Goal: Information Seeking & Learning: Learn about a topic

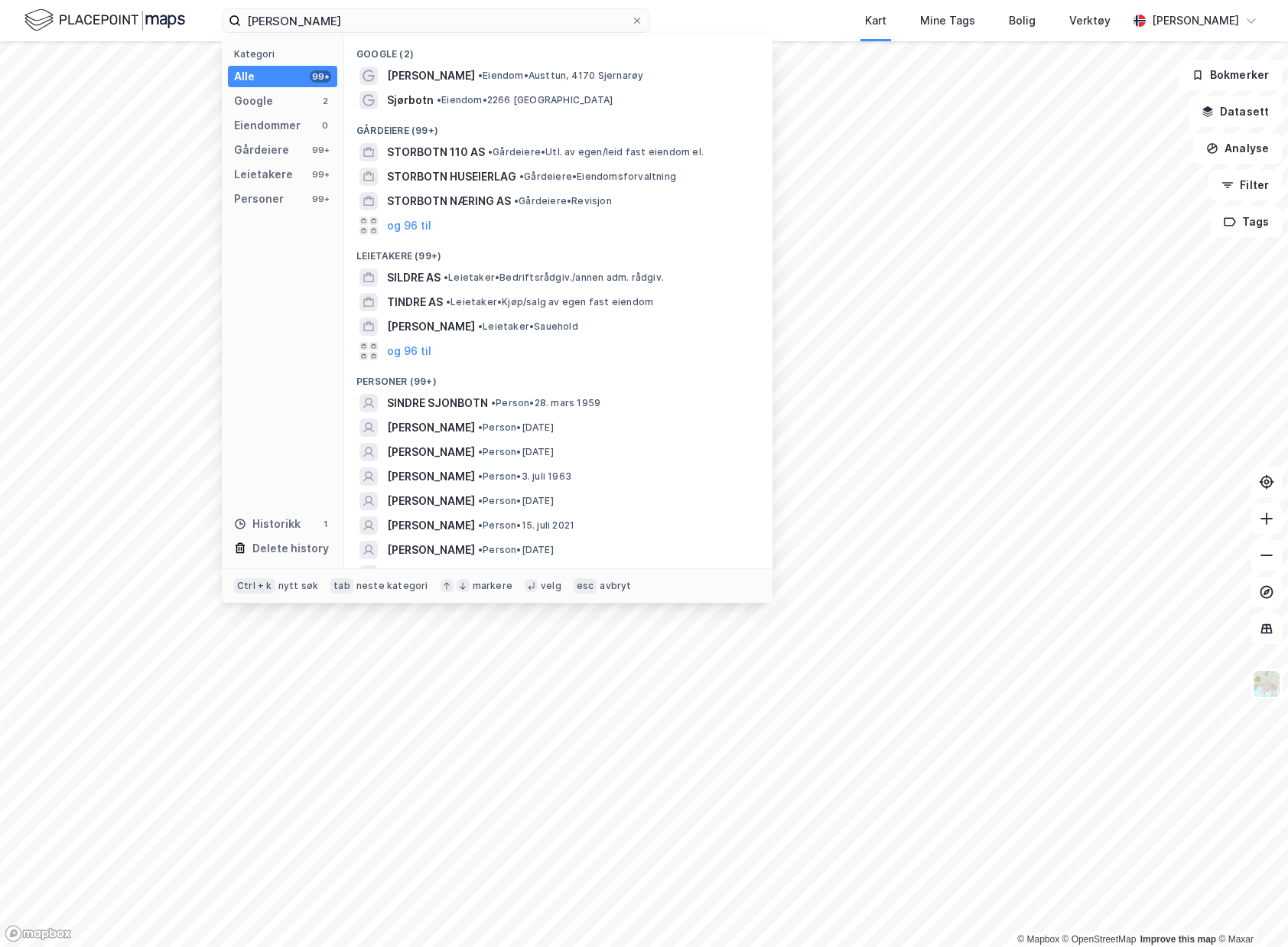
drag, startPoint x: 0, startPoint y: 0, endPoint x: 208, endPoint y: -1, distance: 208.0
click at [208, 0] on html "[PERSON_NAME] Kategori Alle 99+ Google 2 Eiendommer 0 Gårdeiere 99+ Leietakere …" at bounding box center [644, 474] width 1288 height 947
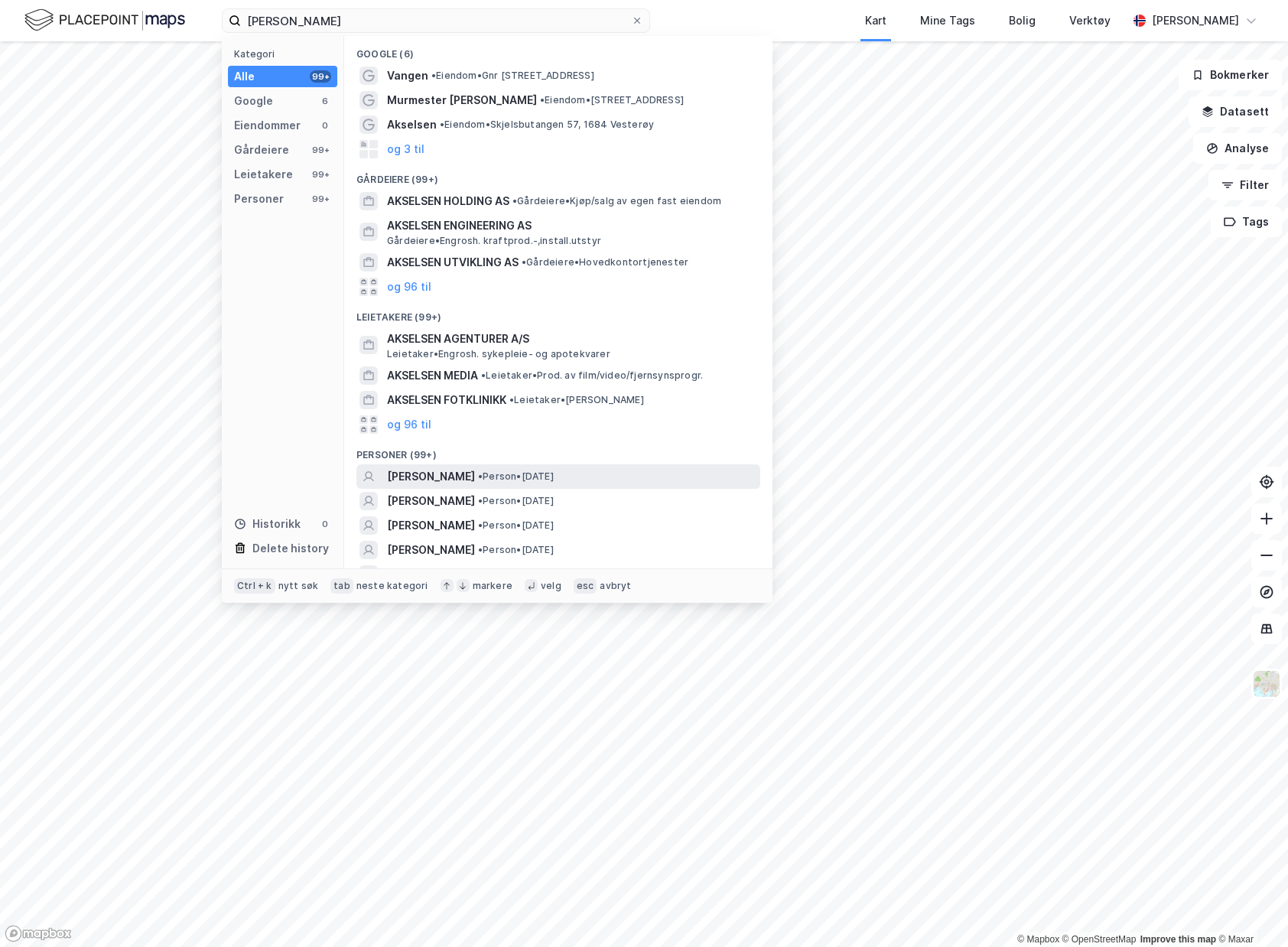
click at [548, 465] on div "[PERSON_NAME] • Person • [DATE]" at bounding box center [558, 477] width 404 height 24
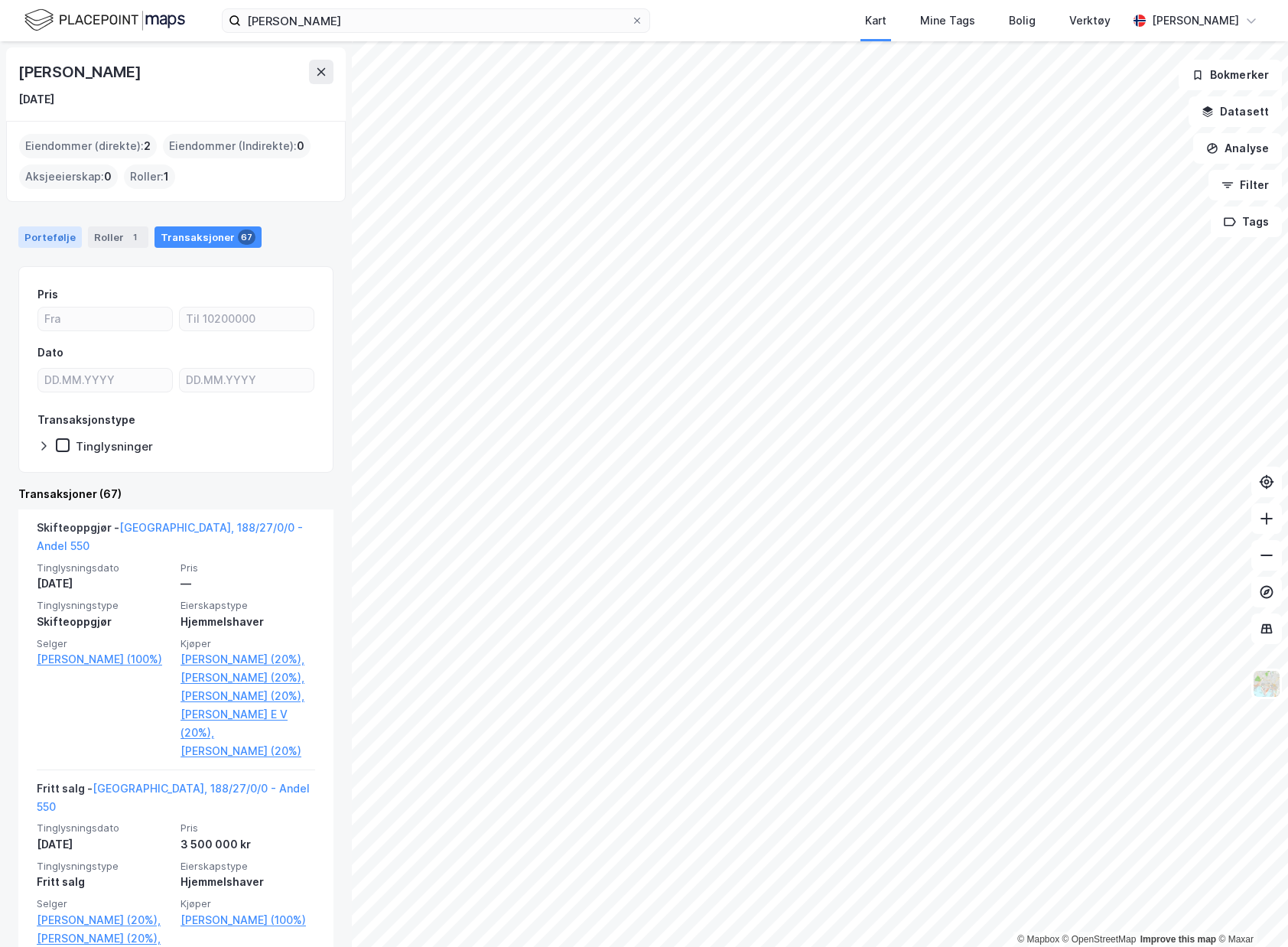
click at [55, 236] on div "Portefølje" at bounding box center [50, 237] width 63 height 21
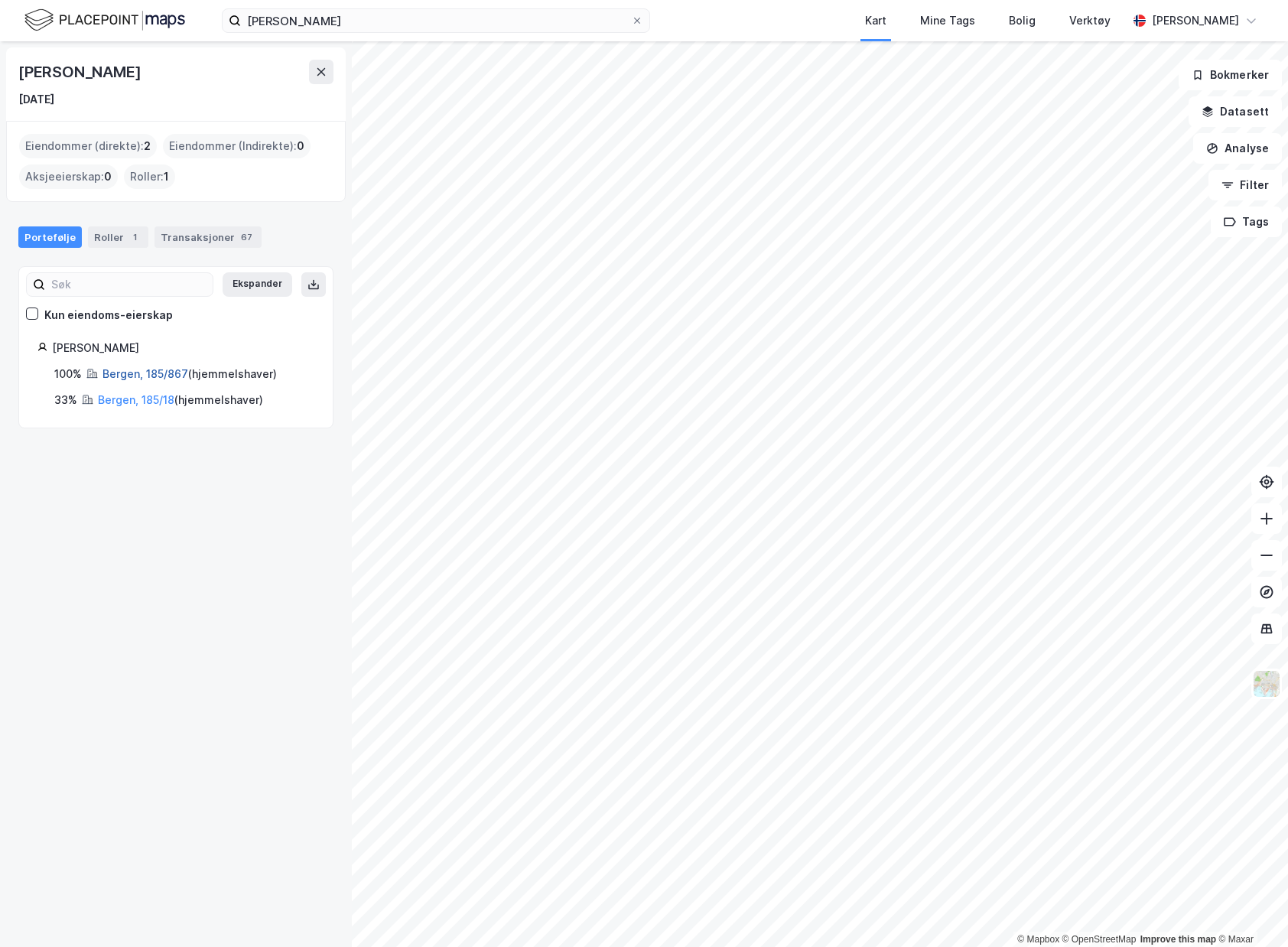
click at [142, 373] on link "Bergen, 185/867" at bounding box center [145, 373] width 85 height 13
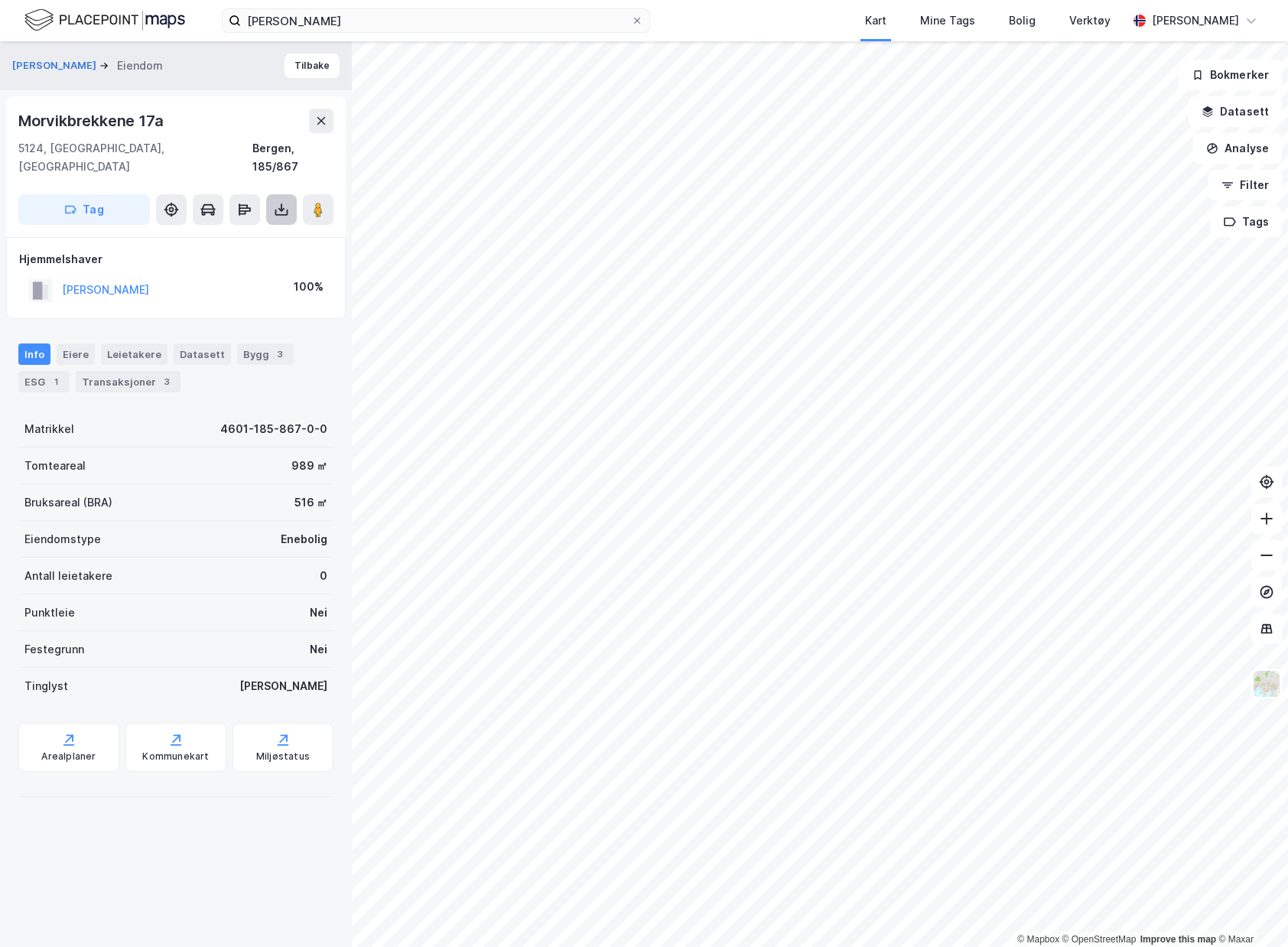
click at [282, 208] on icon at bounding box center [282, 210] width 7 height 4
click at [260, 228] on div "Last ned grunnbok" at bounding box center [215, 240] width 163 height 24
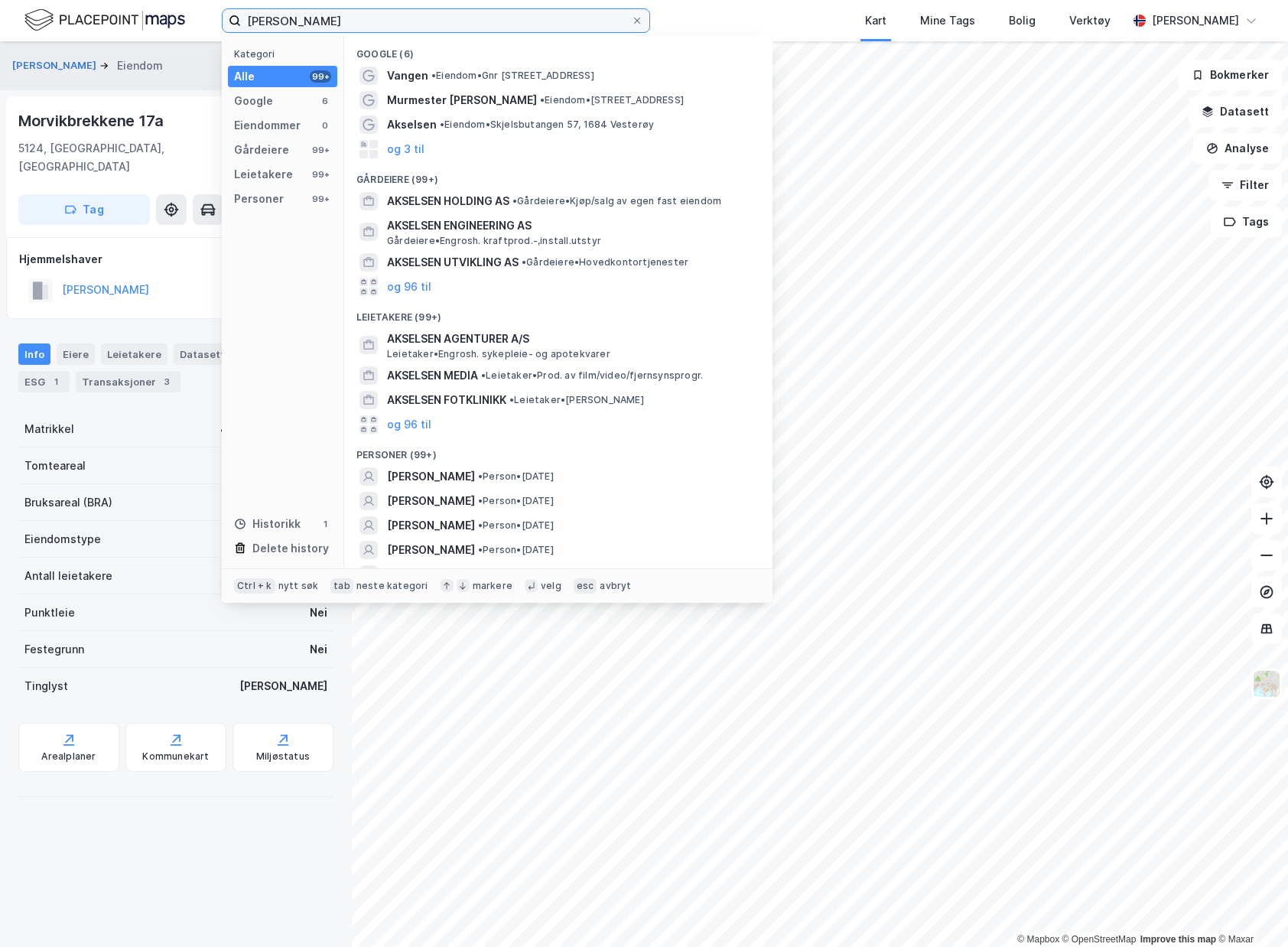
drag, startPoint x: 529, startPoint y: 17, endPoint x: -12, endPoint y: -20, distance: 542.3
click at [0, 0] on html "[PERSON_NAME] Kategori Alle 99+ Google 6 Eiendommer 0 Gårdeiere 99+ Leietakere …" at bounding box center [644, 474] width 1288 height 947
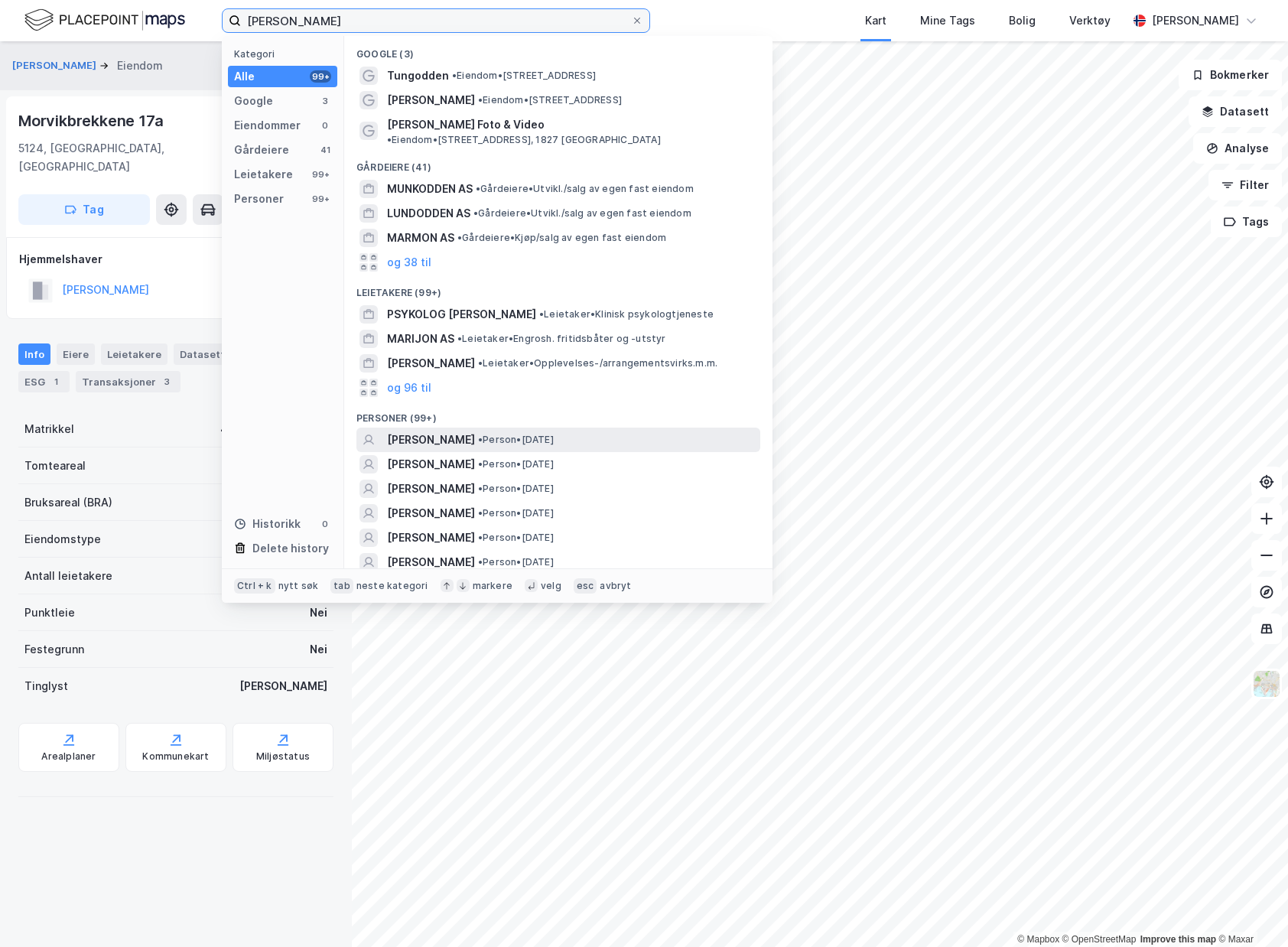
type input "[PERSON_NAME]"
click at [644, 430] on div "[PERSON_NAME] • Person • [DATE]" at bounding box center [572, 439] width 370 height 19
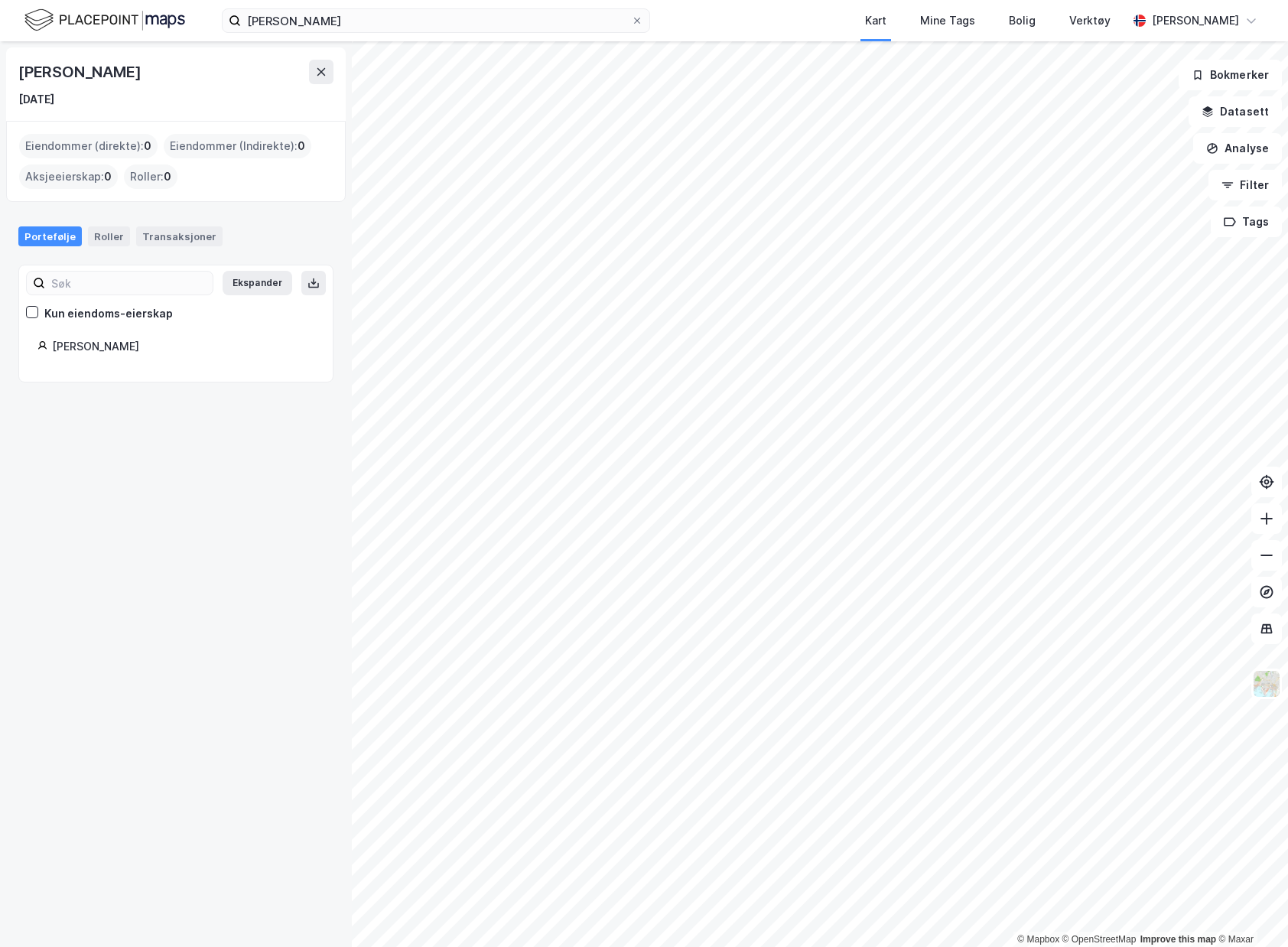
click at [81, 229] on div "Portefølje Roller Transaksjoner" at bounding box center [176, 236] width 315 height 20
click at [136, 226] on div "Transaksjoner" at bounding box center [179, 236] width 86 height 20
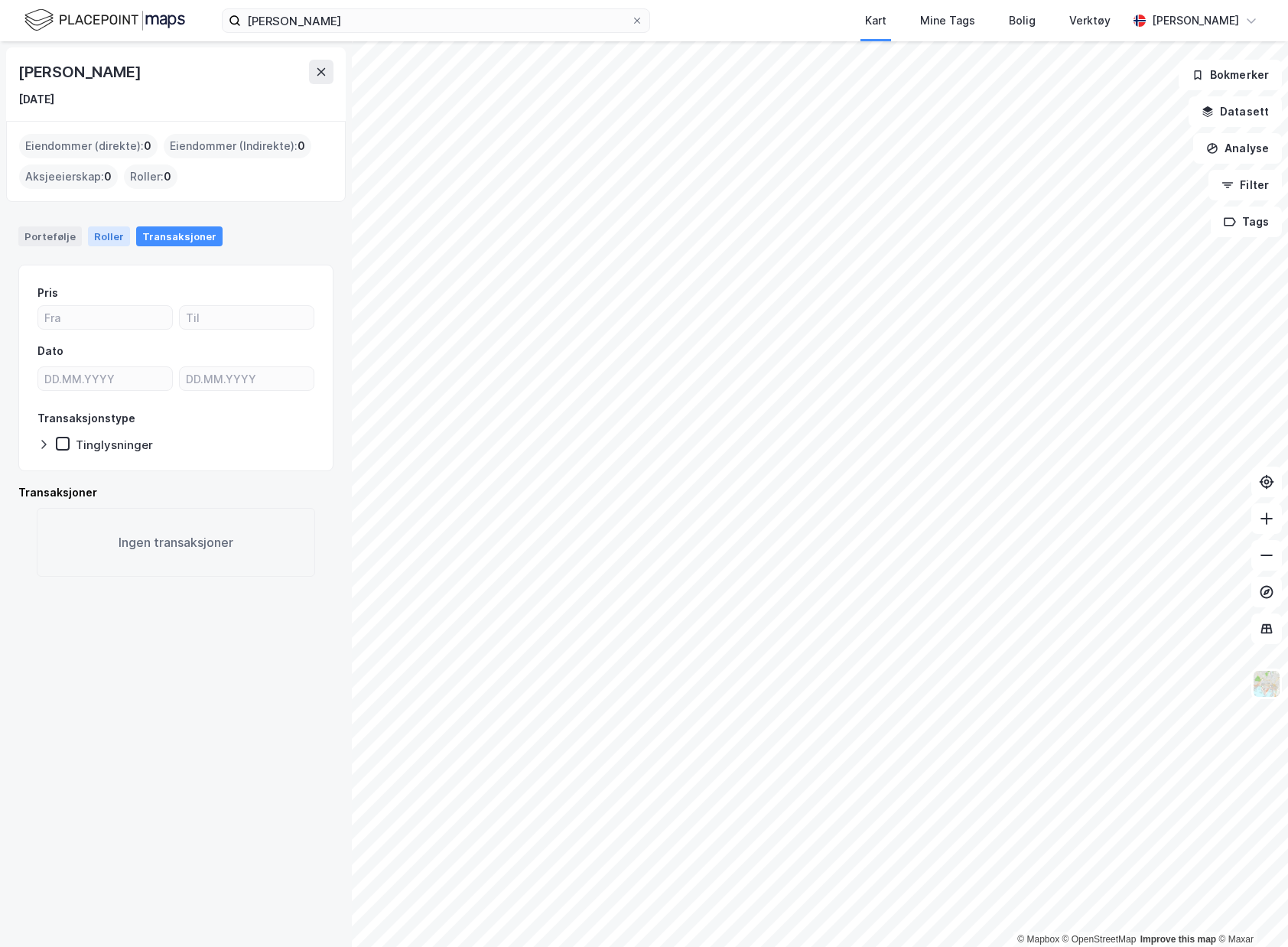
click at [93, 238] on div "Roller" at bounding box center [109, 236] width 42 height 20
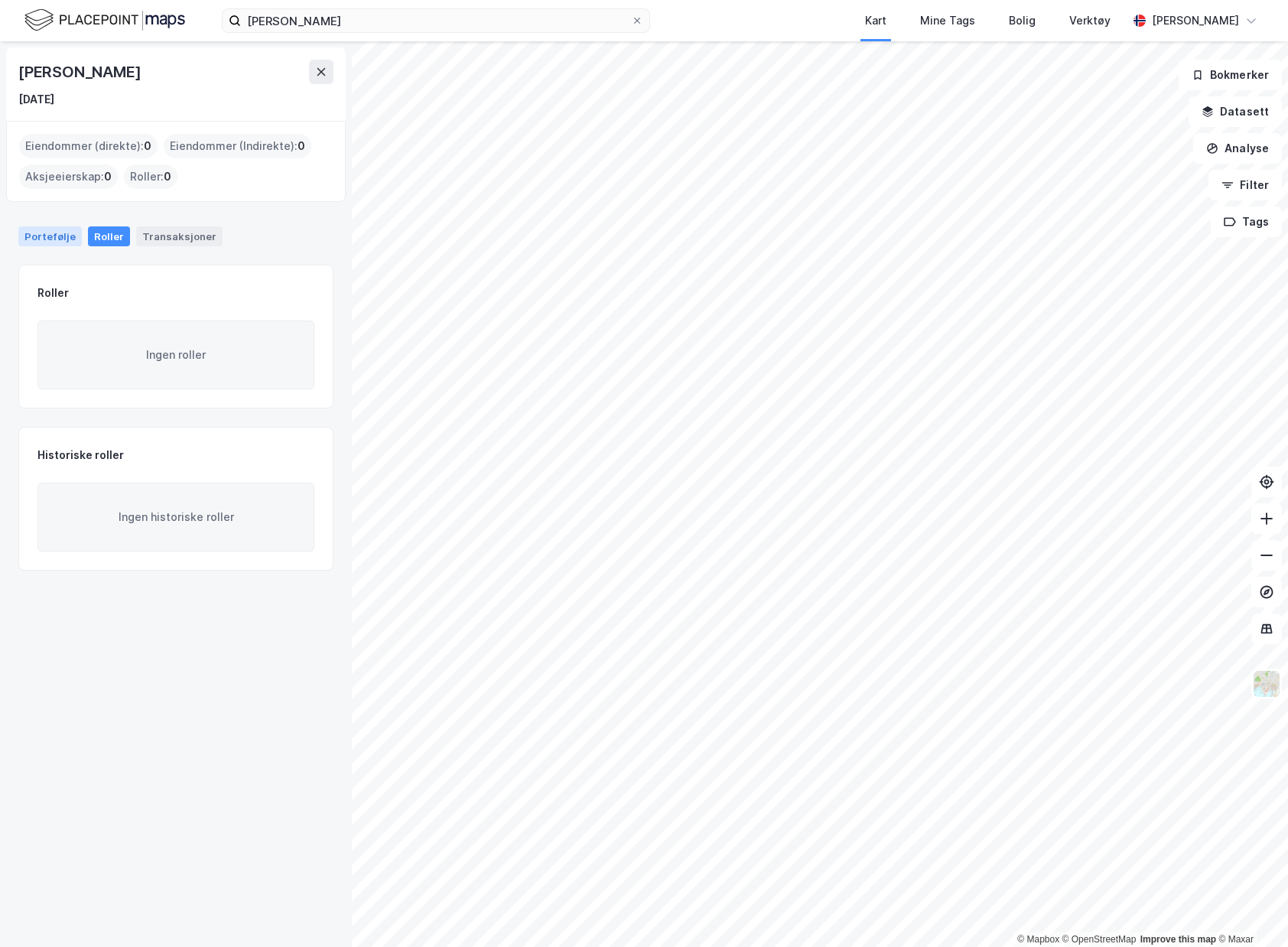
click at [50, 239] on div "Portefølje" at bounding box center [50, 236] width 63 height 20
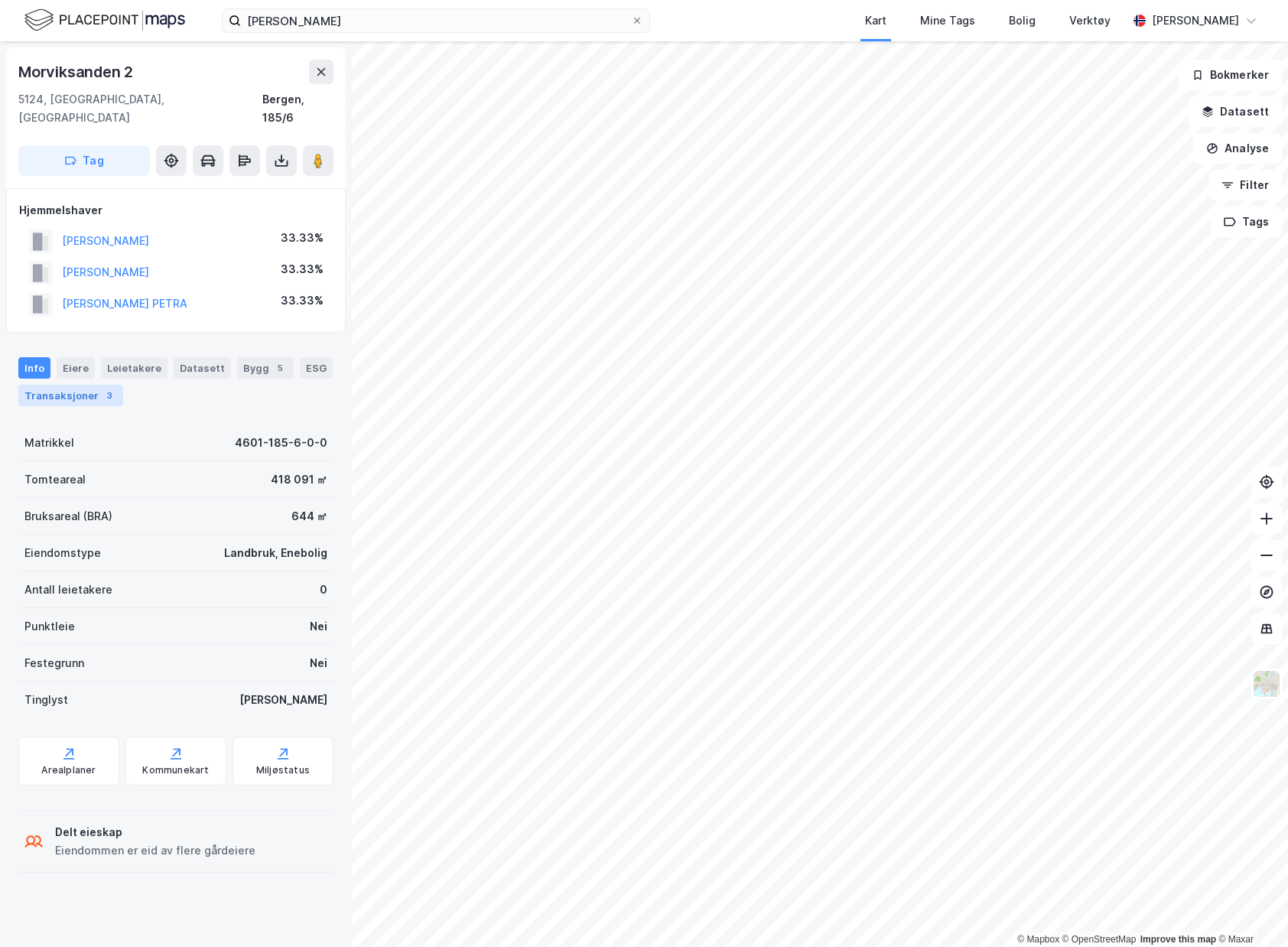
click at [91, 385] on div "Transaksjoner 3" at bounding box center [71, 395] width 105 height 21
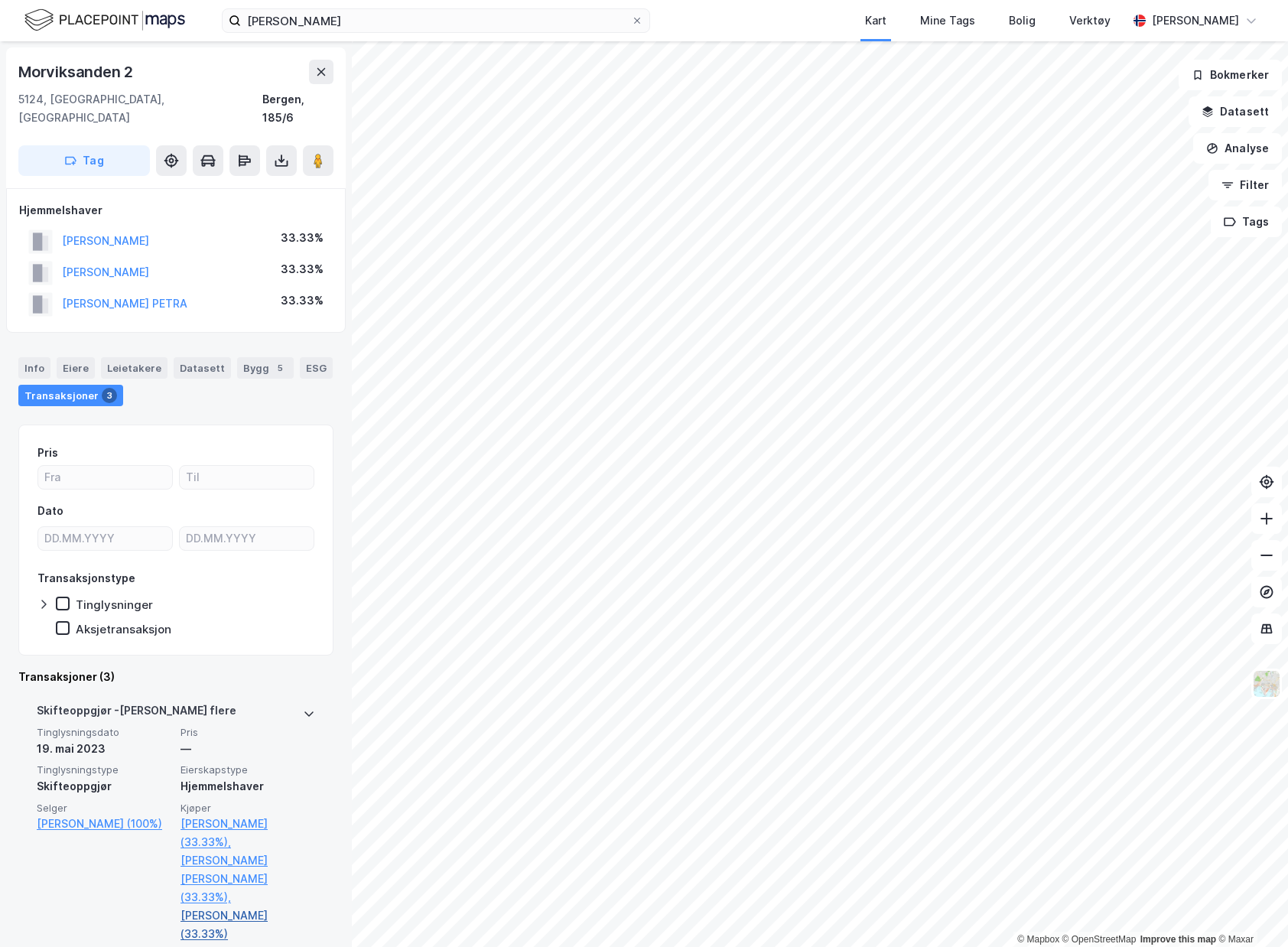
click at [238, 906] on link "[PERSON_NAME] (33.33%)" at bounding box center [247, 924] width 134 height 37
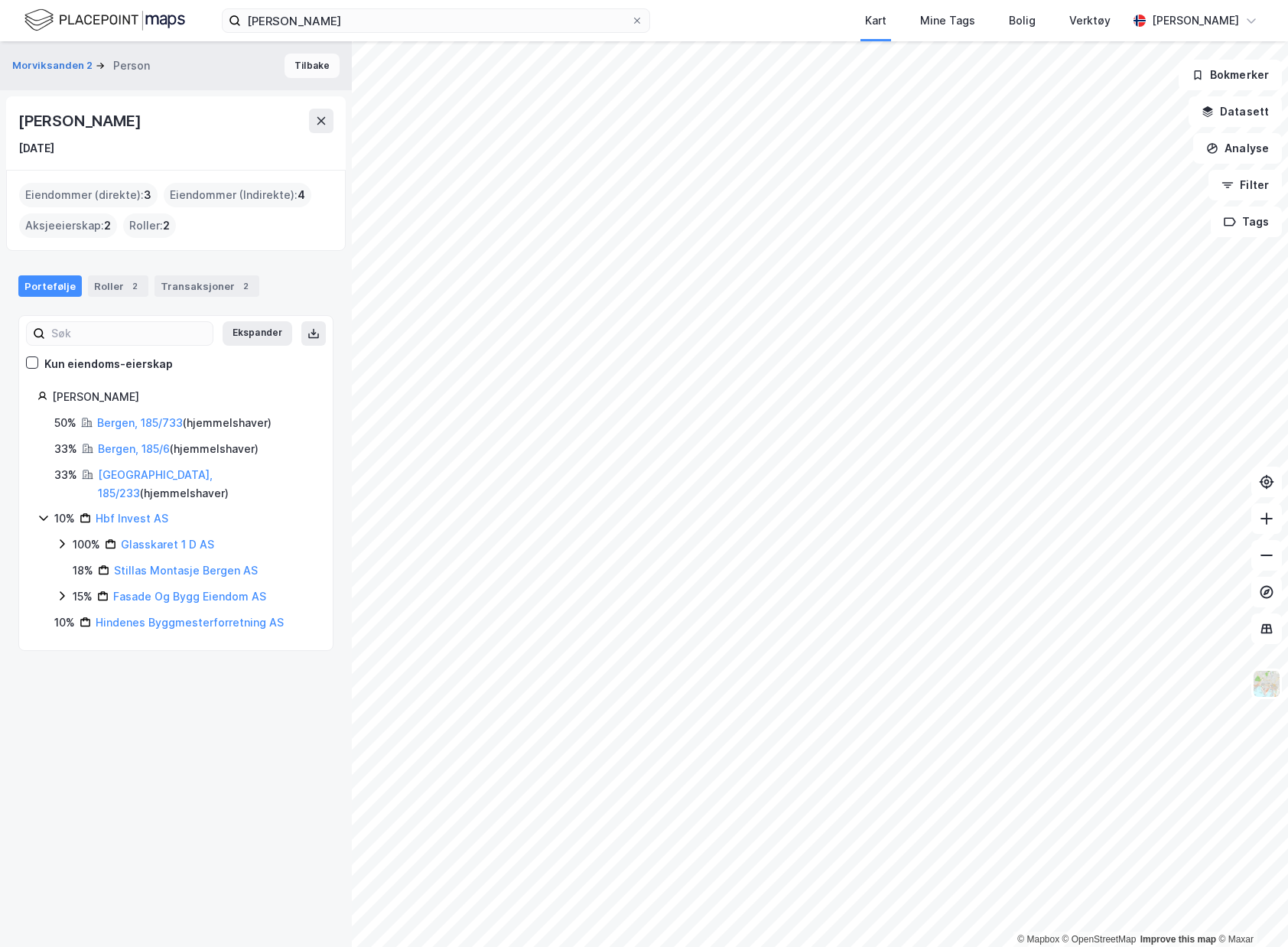
click at [296, 63] on button "Tilbake" at bounding box center [312, 66] width 55 height 24
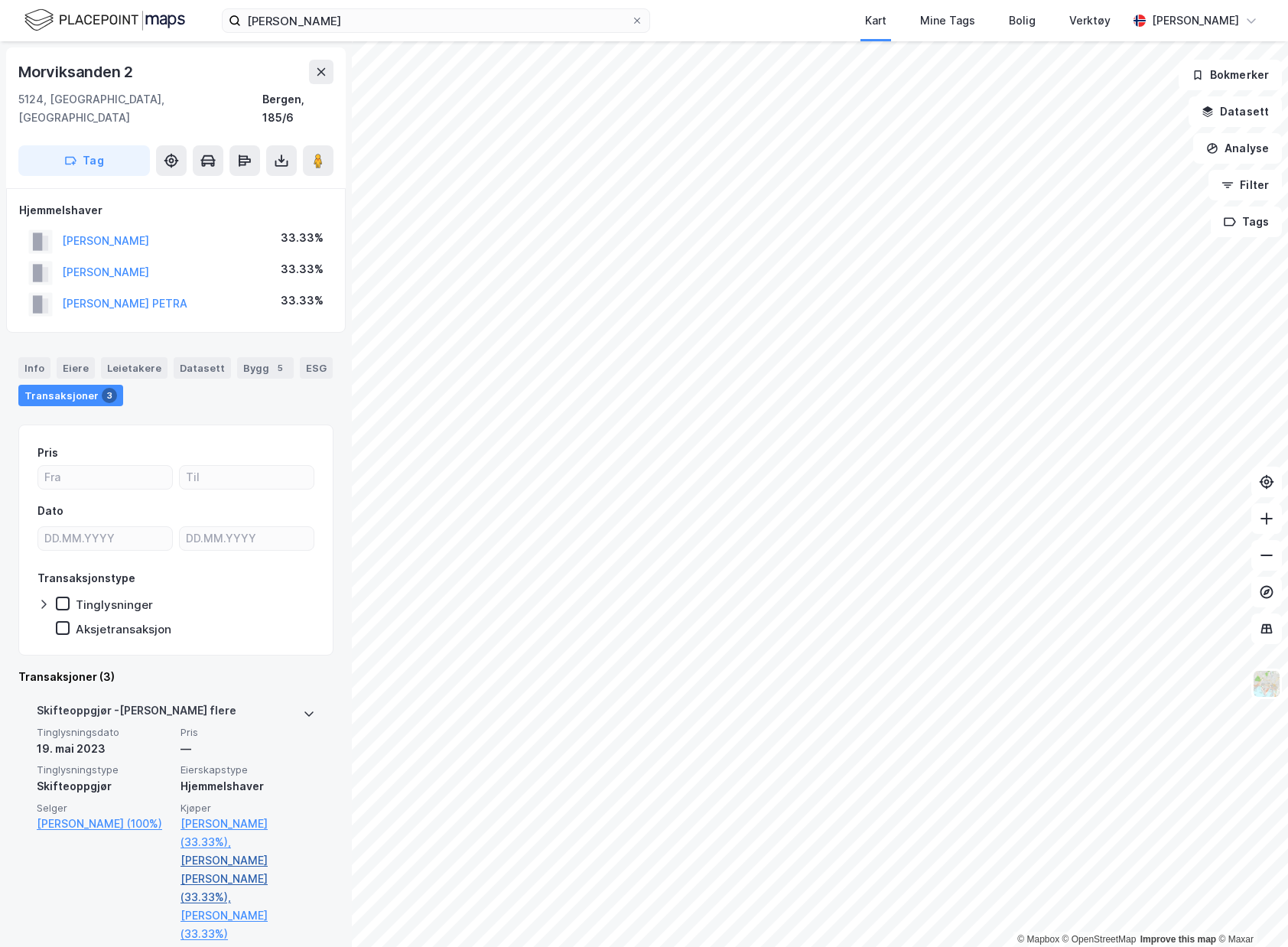
click at [233, 851] on link "[PERSON_NAME] [PERSON_NAME] (33.33%)," at bounding box center [247, 879] width 134 height 55
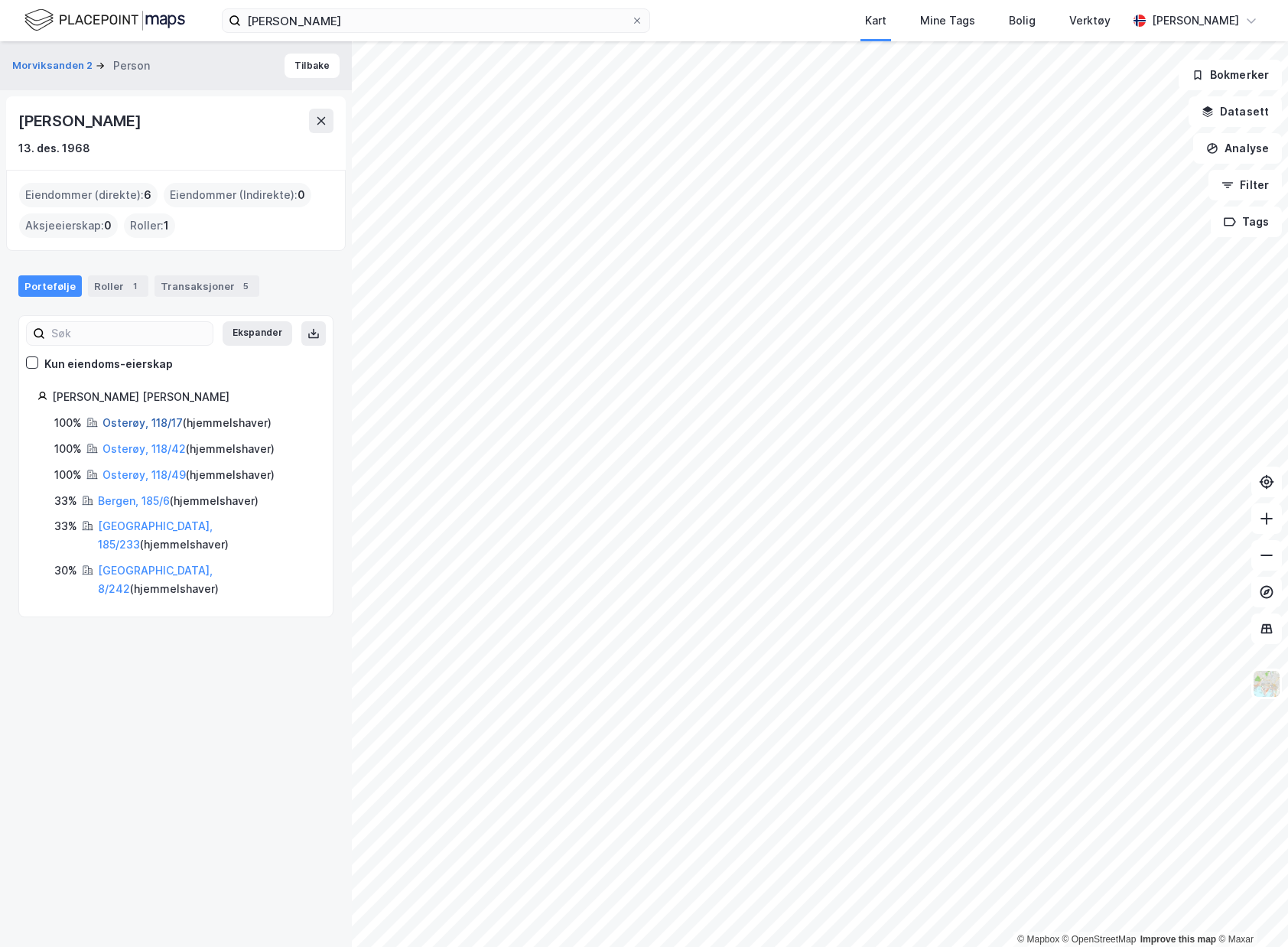
click at [155, 425] on link "Osterøy, 118/17" at bounding box center [142, 422] width 81 height 13
click at [177, 452] on link "Osterøy, 118/42" at bounding box center [144, 448] width 83 height 13
click at [138, 474] on link "Osterøy, 118/49" at bounding box center [144, 474] width 83 height 13
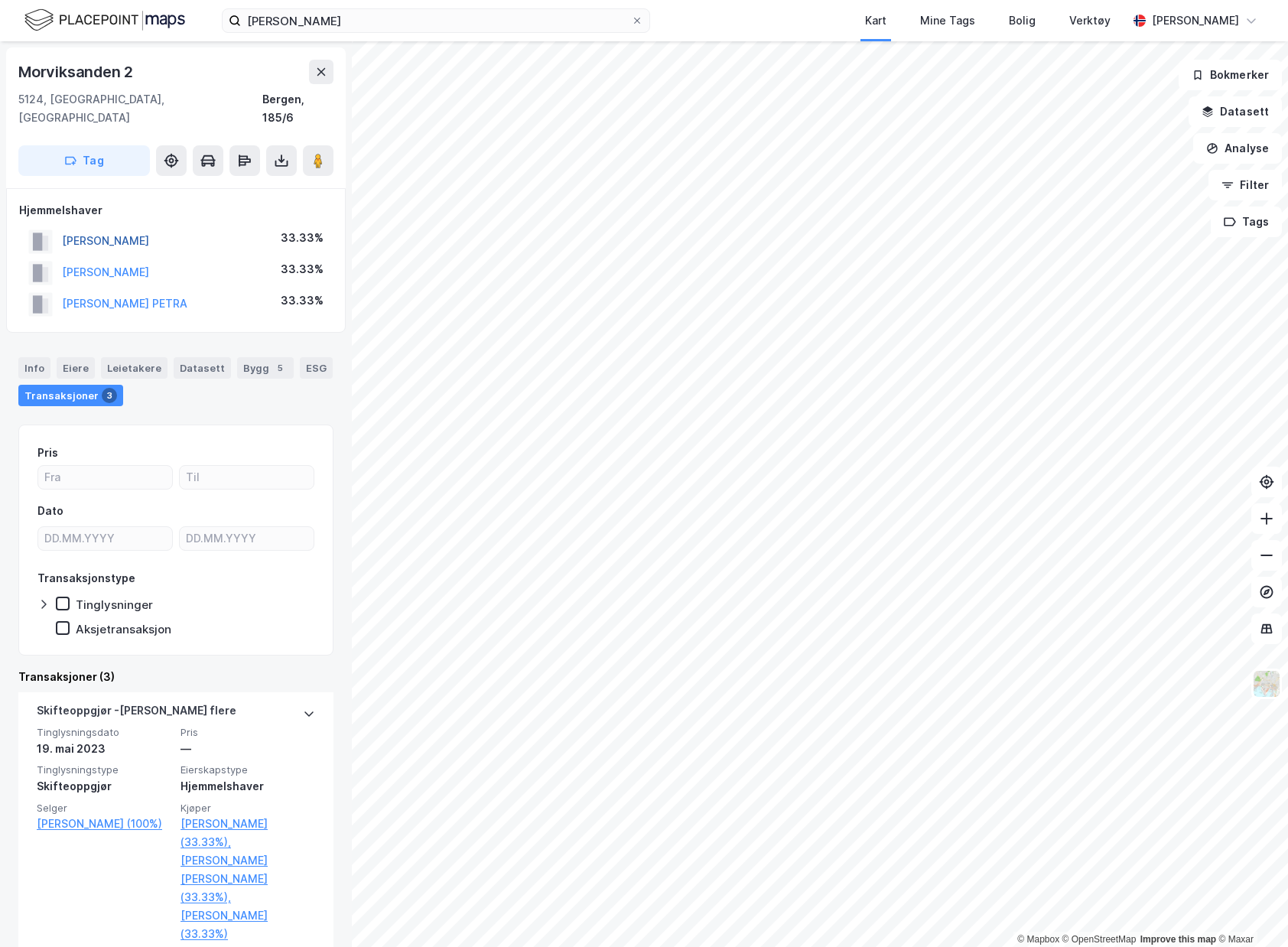
click at [0, 0] on button "[PERSON_NAME]" at bounding box center [0, 0] width 0 height 0
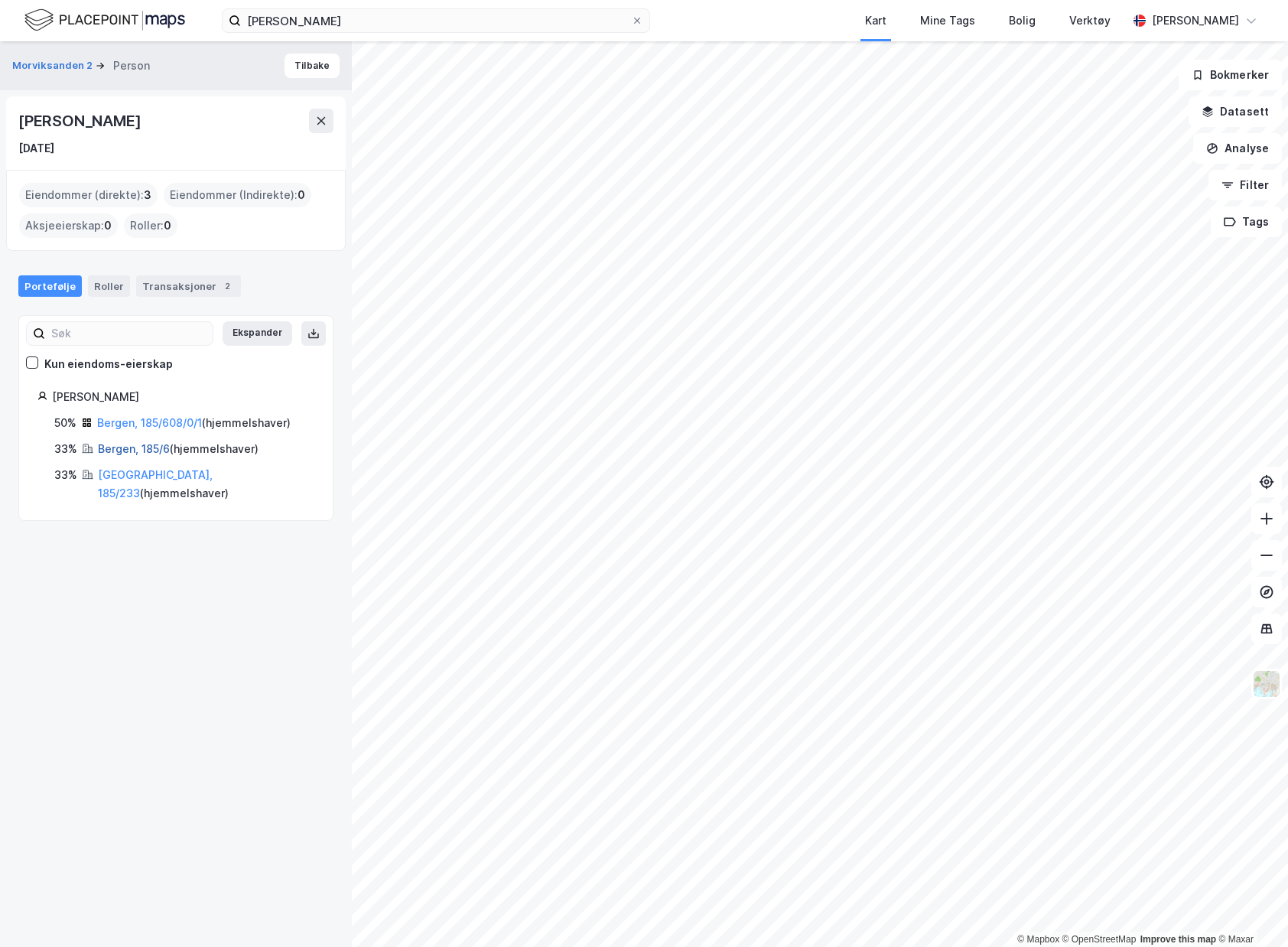
click at [145, 454] on link "Bergen, 185/6" at bounding box center [133, 448] width 72 height 13
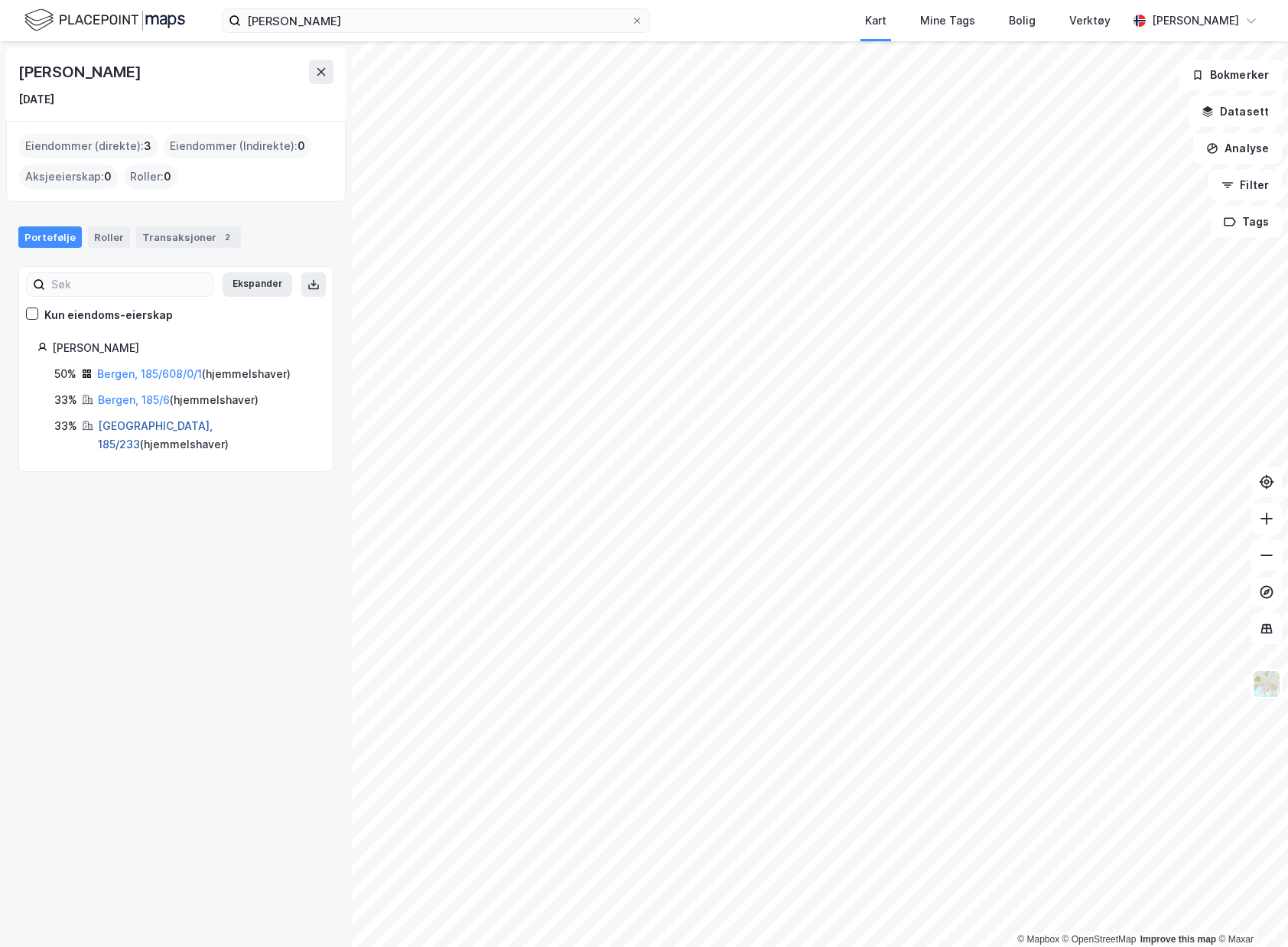
click at [139, 425] on link "[GEOGRAPHIC_DATA], 185/233" at bounding box center [155, 434] width 115 height 32
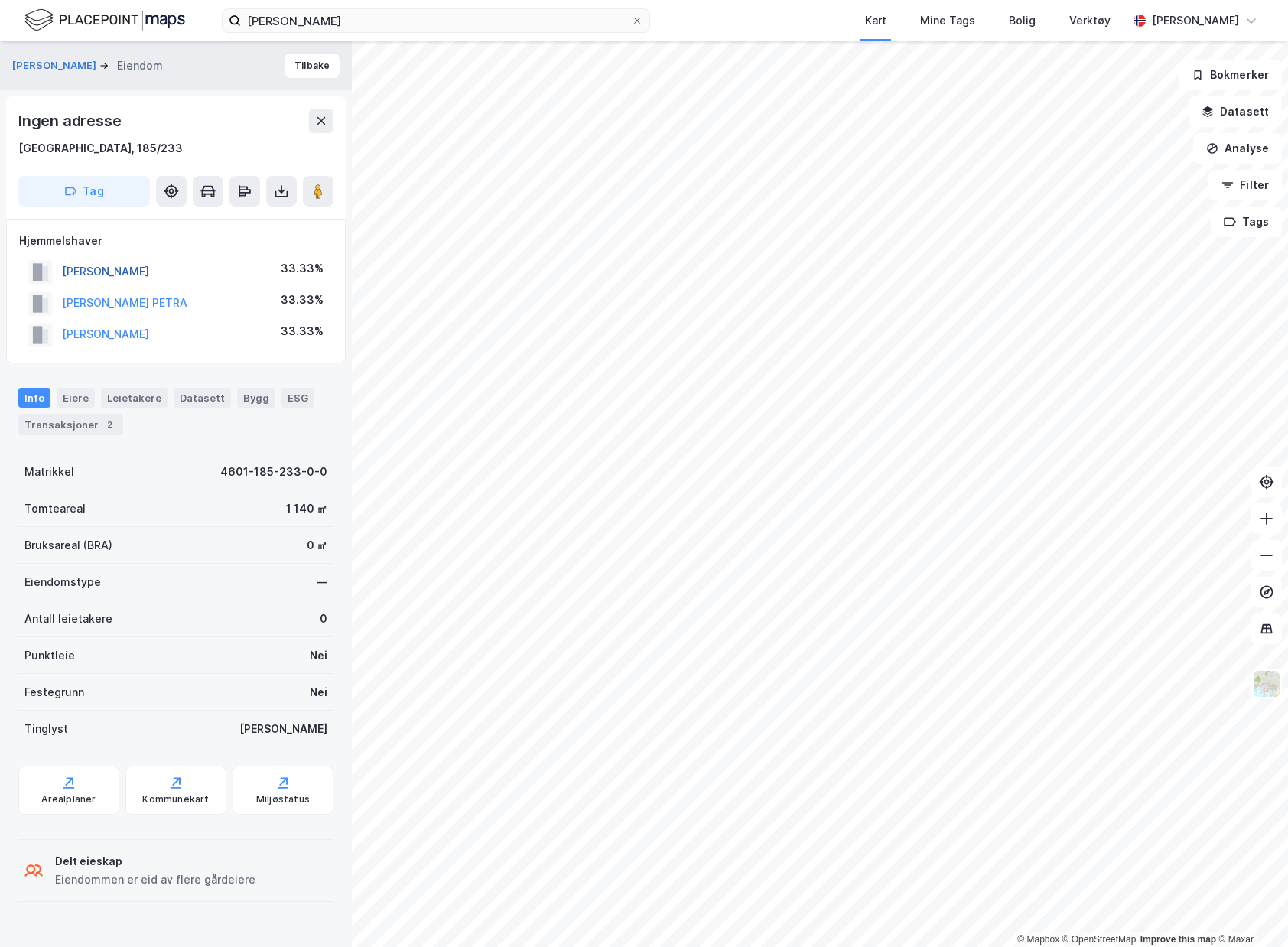
click at [0, 0] on button "[PERSON_NAME]" at bounding box center [0, 0] width 0 height 0
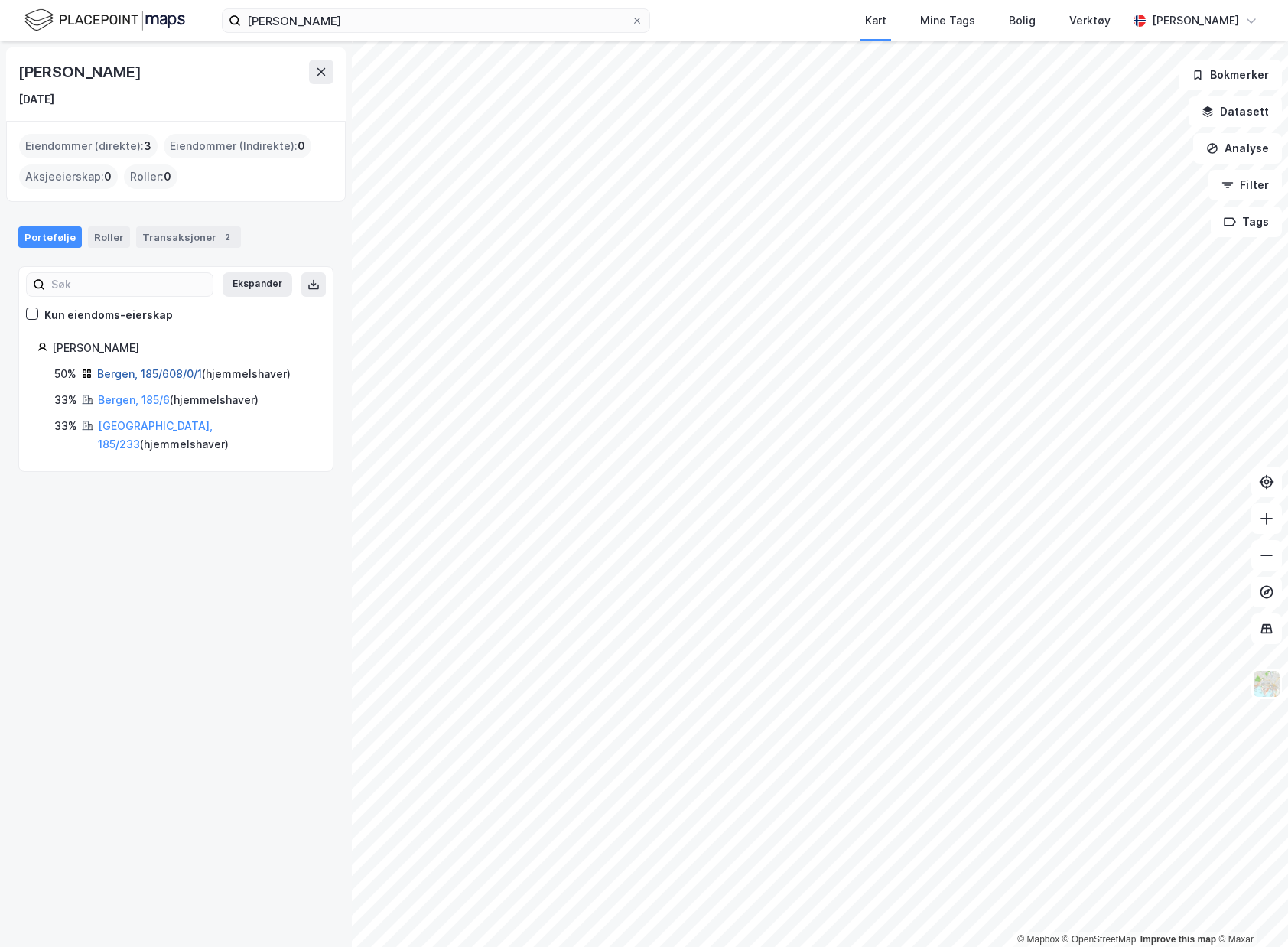
click at [152, 376] on link "Bergen, 185/608/0/1" at bounding box center [149, 373] width 105 height 13
